Goal: Transaction & Acquisition: Purchase product/service

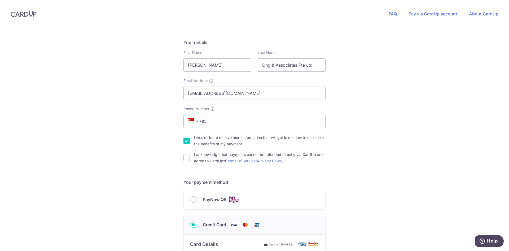
scroll to position [80, 0]
click at [229, 124] on input "Phone Number" at bounding box center [255, 120] width 142 height 13
type input "83063192"
click at [184, 144] on div "I would like to receive more information that will guide me how to maximize the…" at bounding box center [255, 140] width 142 height 13
click at [184, 141] on input "I would like to receive more information that will guide me how to maximize the…" at bounding box center [187, 140] width 6 height 6
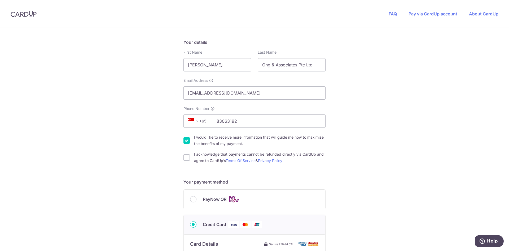
checkbox input "false"
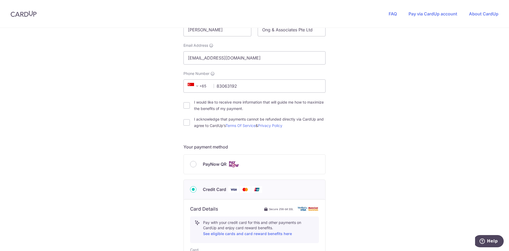
scroll to position [159, 0]
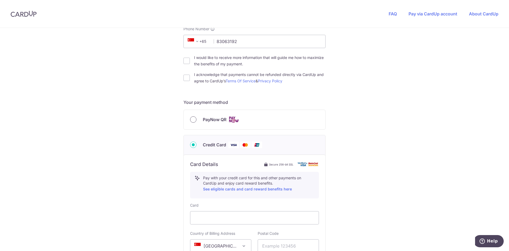
click at [192, 119] on input "PayNow QR" at bounding box center [193, 119] width 6 height 6
radio input "true"
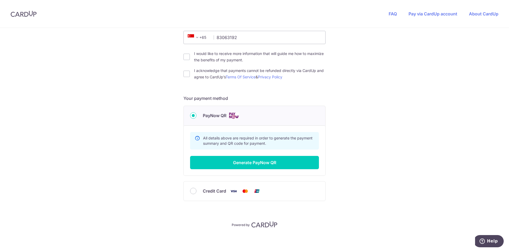
scroll to position [165, 0]
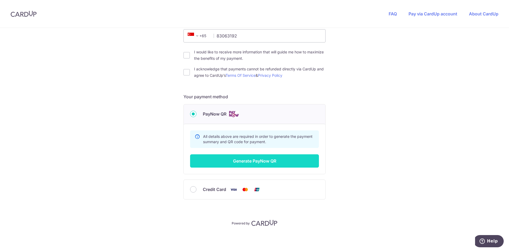
click at [292, 161] on button "Generate PayNow QR" at bounding box center [254, 160] width 129 height 13
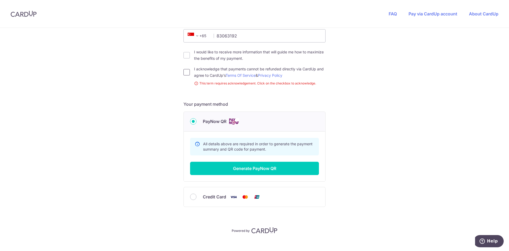
click at [185, 72] on input "I acknowledge that payments cannot be refunded directly via CardUp and agree to…" at bounding box center [187, 72] width 6 height 6
checkbox input "true"
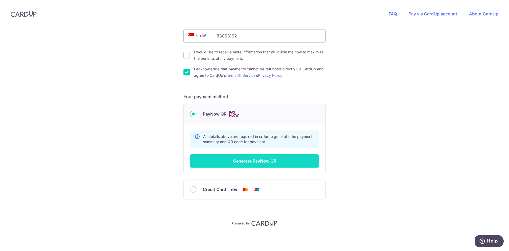
click at [278, 162] on button "Generate PayNow QR" at bounding box center [254, 160] width 129 height 13
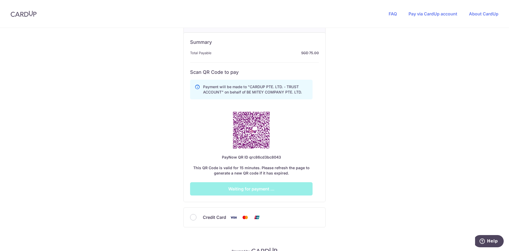
scroll to position [244, 0]
